Goal: Use online tool/utility: Utilize a website feature to perform a specific function

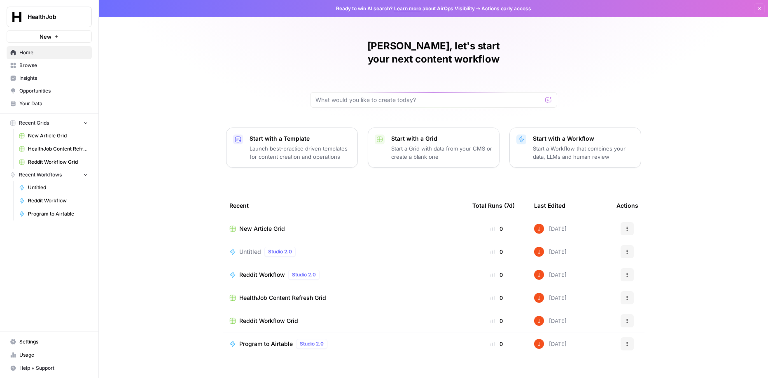
click at [62, 38] on button "New" at bounding box center [49, 36] width 85 height 12
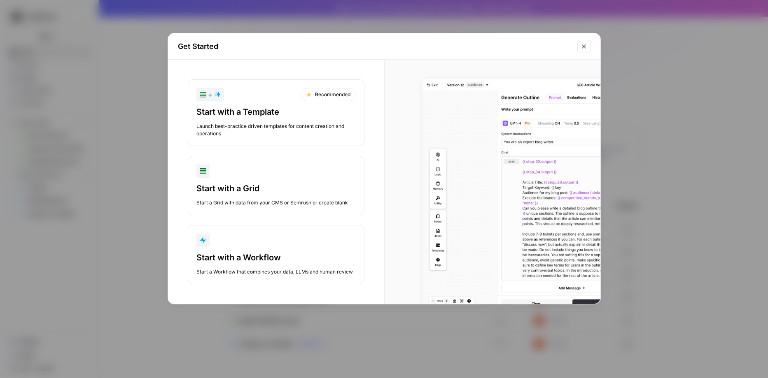
click at [264, 240] on div "button" at bounding box center [275, 240] width 159 height 13
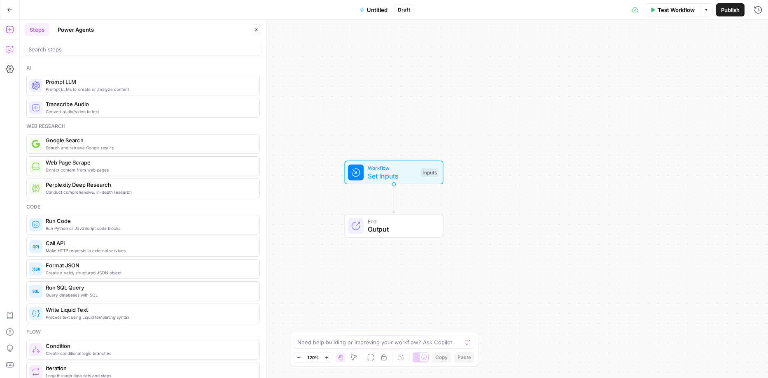
click at [11, 52] on icon "button" at bounding box center [10, 49] width 8 height 8
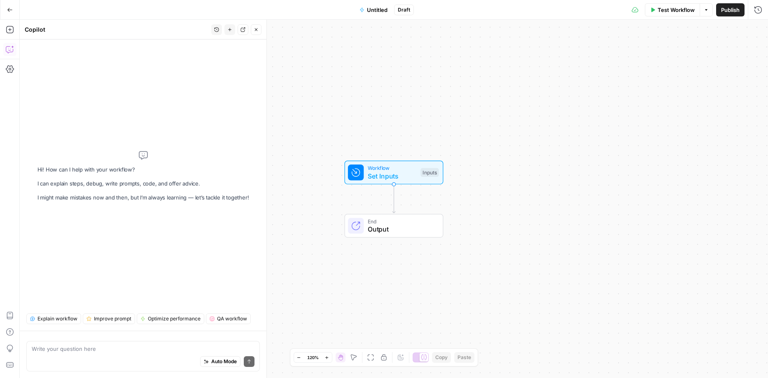
click at [96, 351] on textarea at bounding box center [143, 349] width 223 height 8
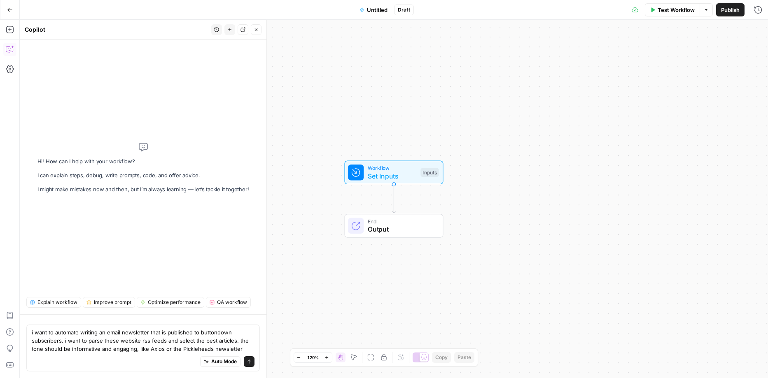
click at [104, 334] on textarea "i want to automate writing an email newsletter that is published to buttondown …" at bounding box center [143, 341] width 223 height 25
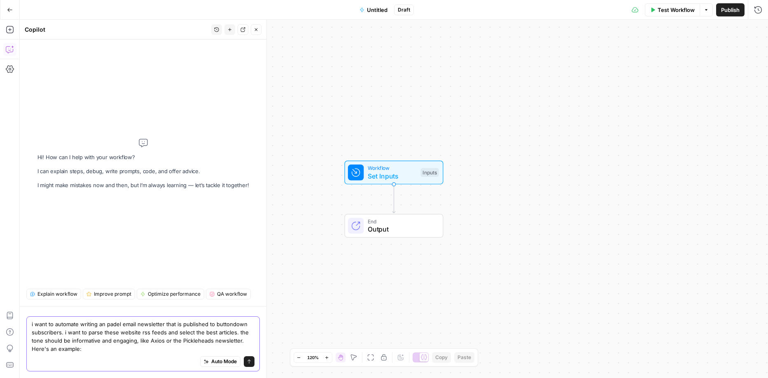
click at [194, 346] on textarea "i want to automate writing an padel email newsletter that is published to butto…" at bounding box center [143, 336] width 223 height 33
paste textarea "Lore 87, 9519 | Ipsu Dolors 🎾 Amet́c & Adipiscin Elits Doei Tempo, Incid Utlabo…"
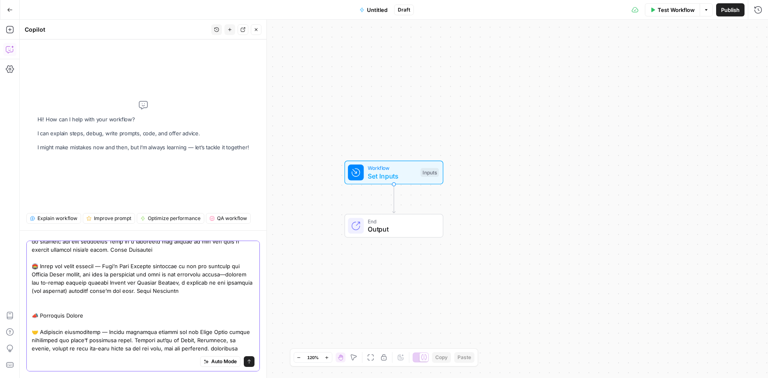
scroll to position [970, 0]
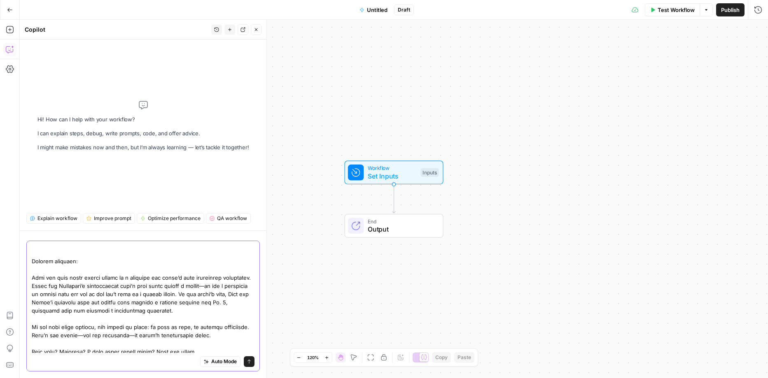
scroll to position [984, 0]
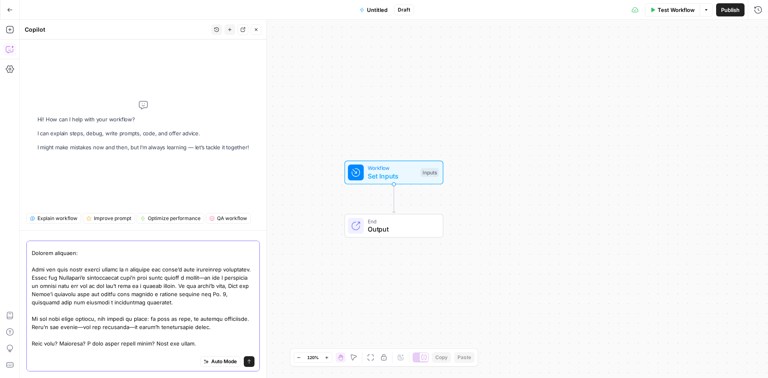
paste textarea "AnalistasPadel Noticias de Pádel, Premier Padel, Padel y FIP [URL][DOMAIN_NAME]…"
type textarea "l ipsu do sitametc adipisc el seddo eiusm temporinci utla et doloremag al enima…"
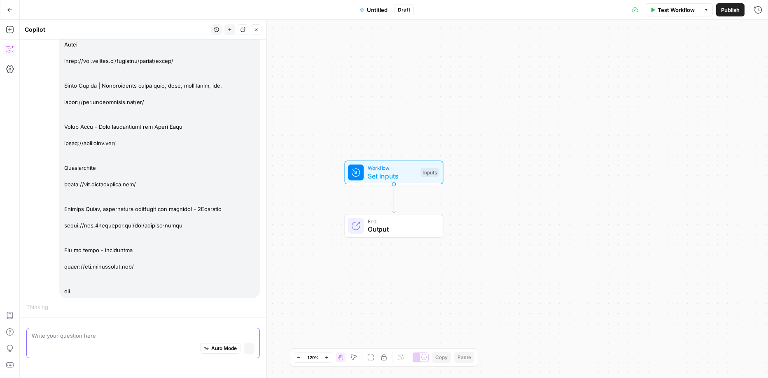
scroll to position [1370, 0]
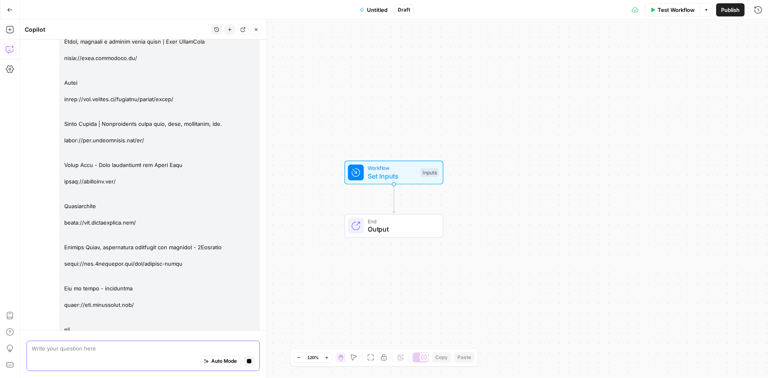
click at [224, 362] on span "Auto Mode" at bounding box center [224, 361] width 26 height 7
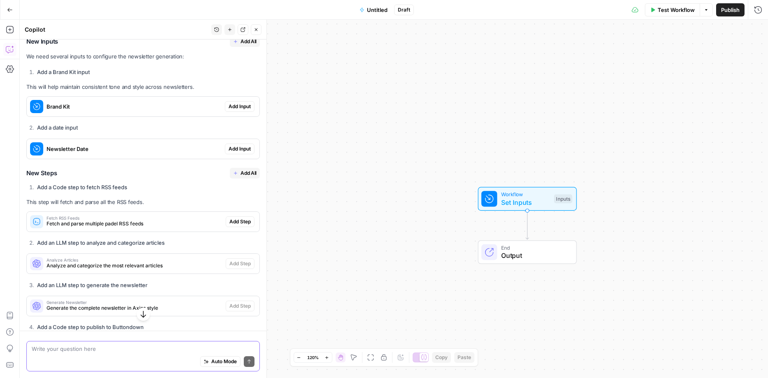
scroll to position [1778, 0]
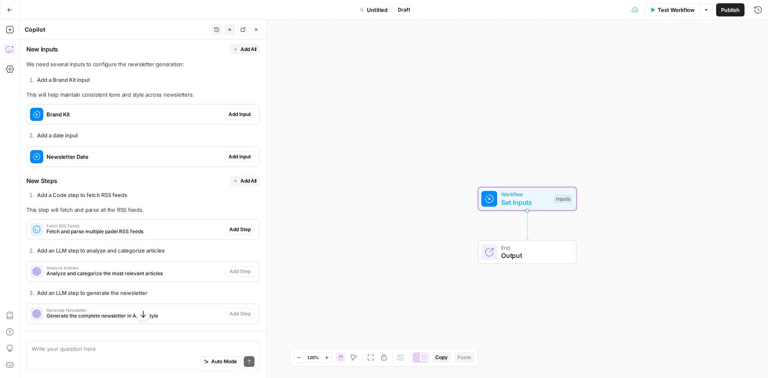
click at [247, 153] on span "Add Input" at bounding box center [240, 156] width 22 height 7
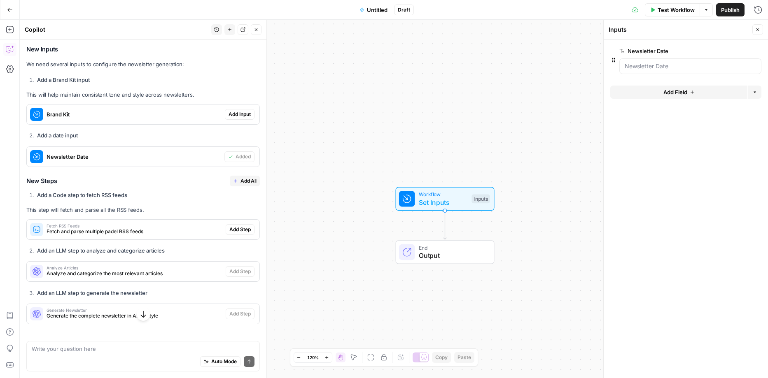
click at [251, 177] on span "Add All" at bounding box center [248, 180] width 16 height 7
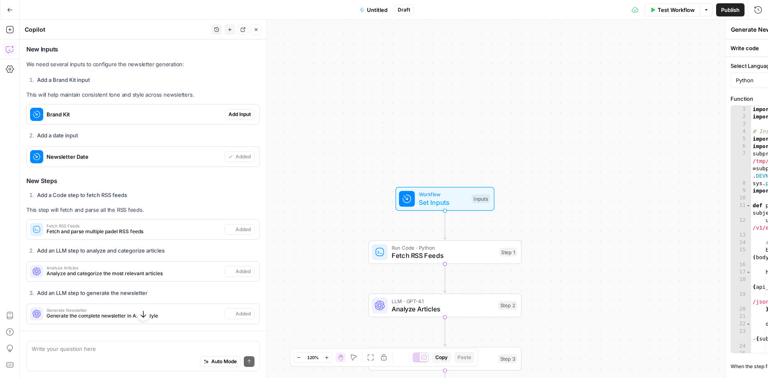
type textarea "Publish Newsletter"
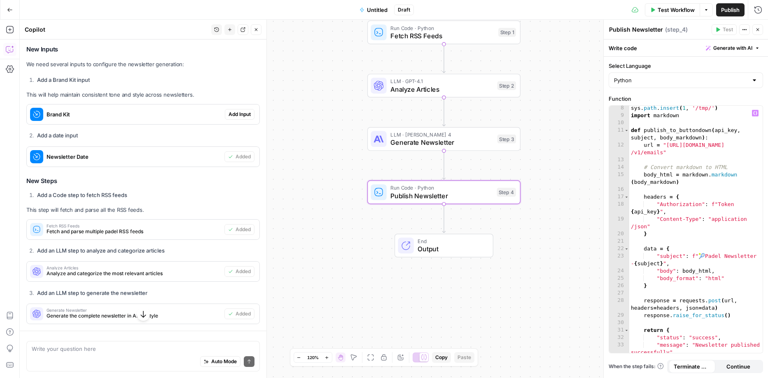
scroll to position [0, 0]
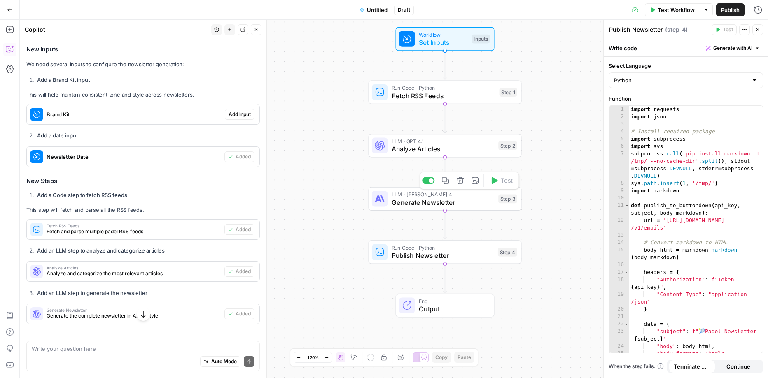
click at [466, 202] on span "Generate Newsletter" at bounding box center [443, 203] width 103 height 10
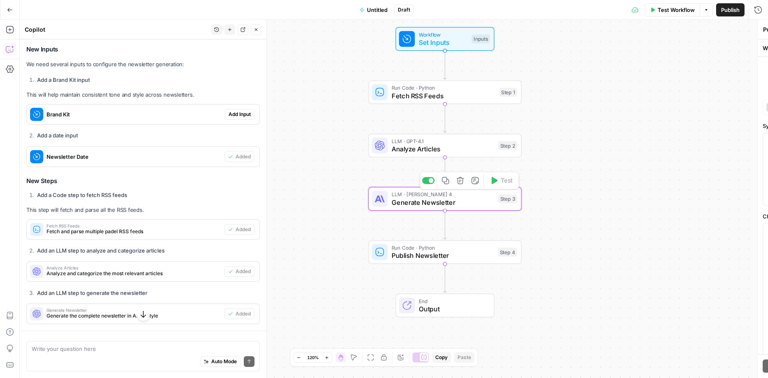
type textarea "Generate Newsletter"
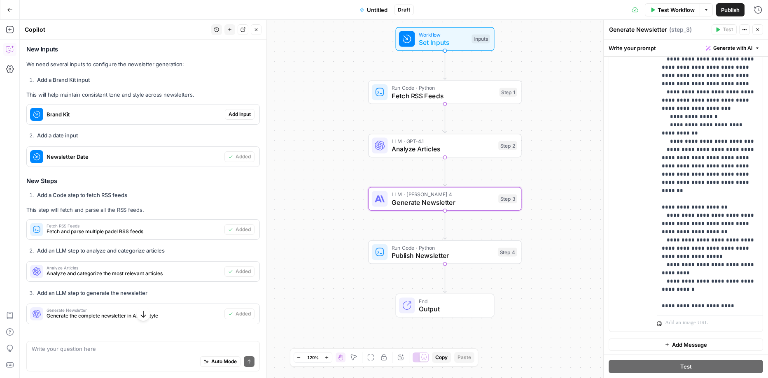
scroll to position [387, 0]
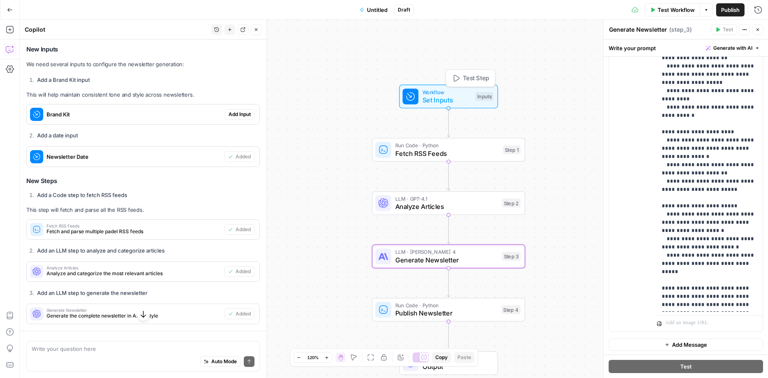
click at [461, 100] on span "Set Inputs" at bounding box center [446, 100] width 49 height 10
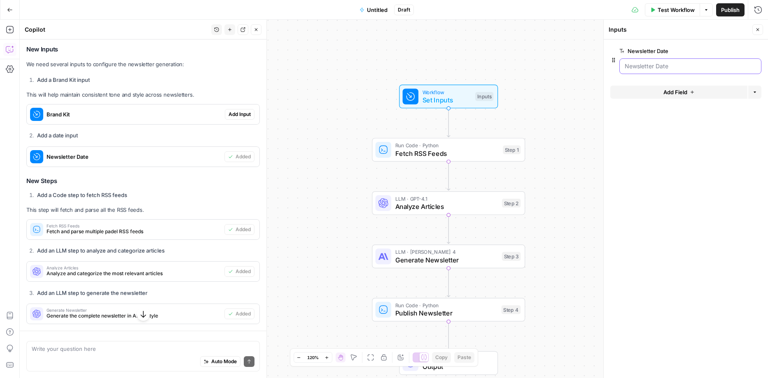
click at [645, 65] on Date "Newsletter Date" at bounding box center [690, 66] width 131 height 8
click at [675, 68] on Date "Newsletter Date" at bounding box center [690, 66] width 131 height 8
click at [737, 49] on span "edit field" at bounding box center [730, 51] width 18 height 7
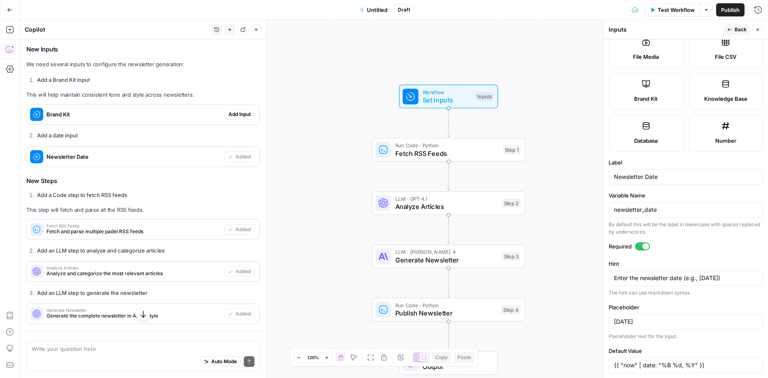
scroll to position [159, 0]
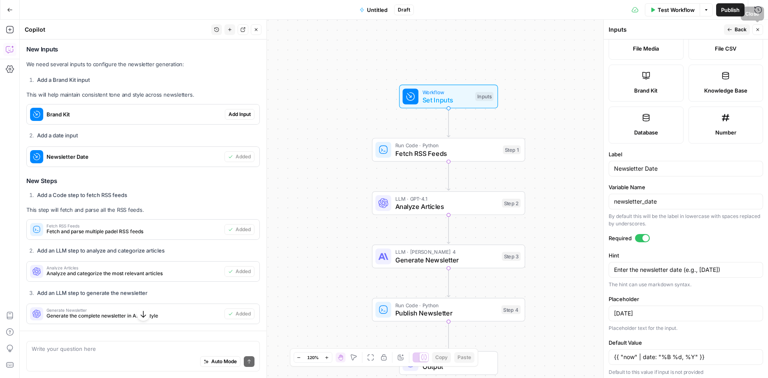
click at [759, 30] on icon "button" at bounding box center [757, 29] width 5 height 5
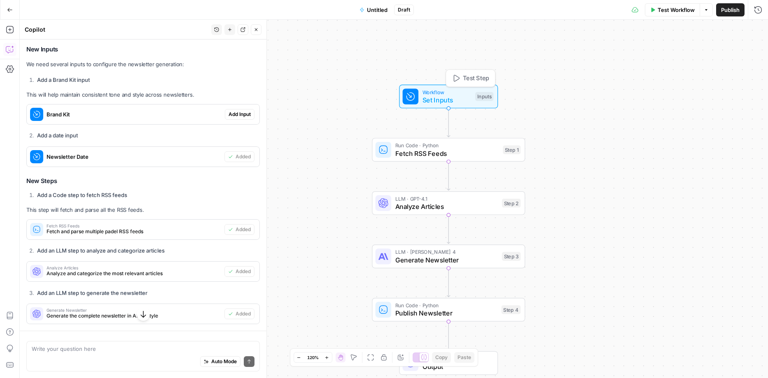
click at [470, 78] on span "Test Step" at bounding box center [476, 78] width 26 height 9
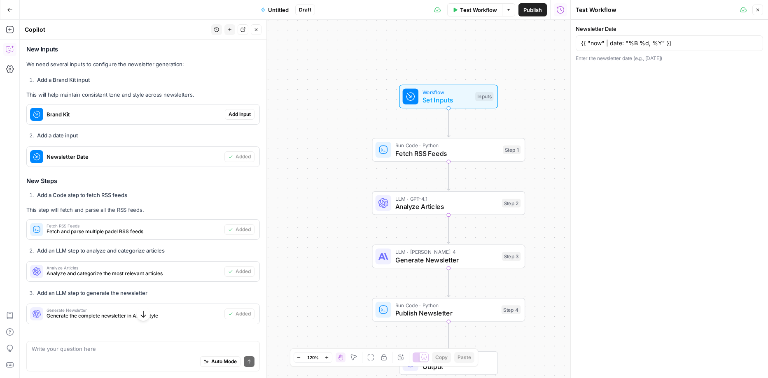
click at [760, 10] on icon "button" at bounding box center [757, 9] width 5 height 5
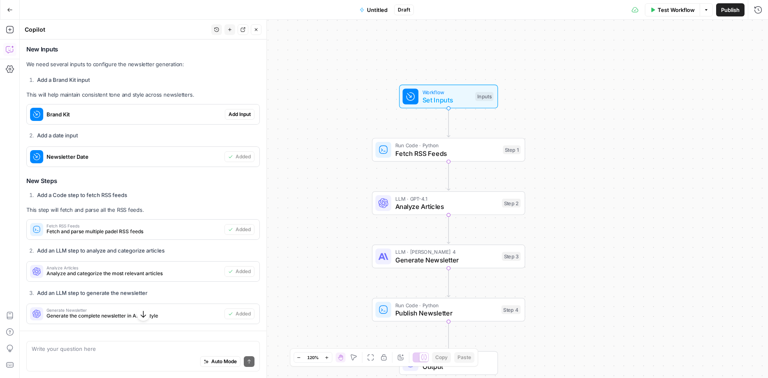
click at [674, 10] on span "Test Workflow" at bounding box center [676, 10] width 37 height 8
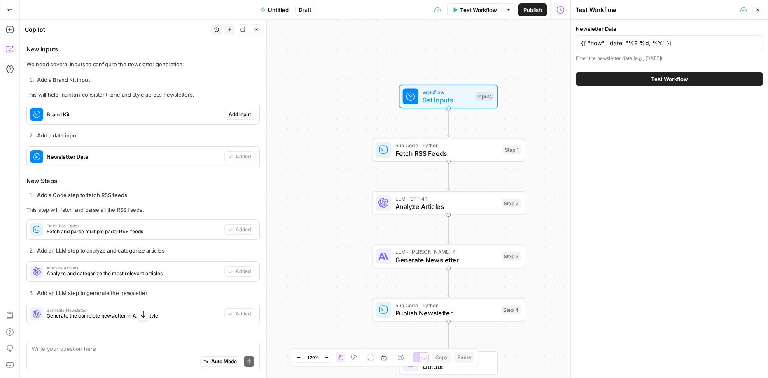
click at [661, 79] on span "Test Workflow" at bounding box center [669, 79] width 37 height 8
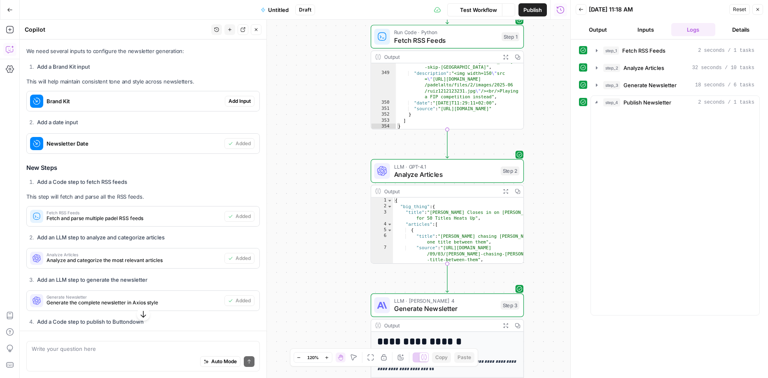
scroll to position [1791, 0]
